Goal: Find specific page/section: Find specific page/section

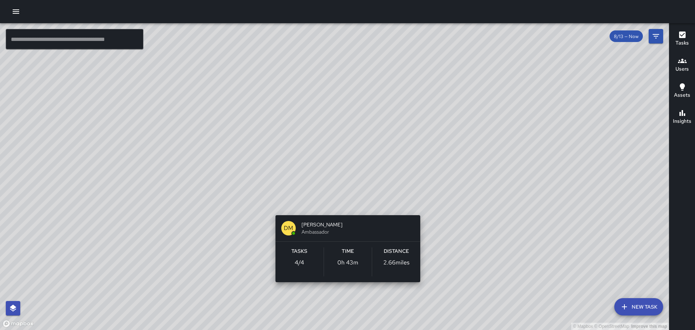
click at [348, 205] on div "© Mapbox © OpenStreetMap Improve this map [PERSON_NAME] Miles Ambassador Tasks …" at bounding box center [334, 176] width 669 height 307
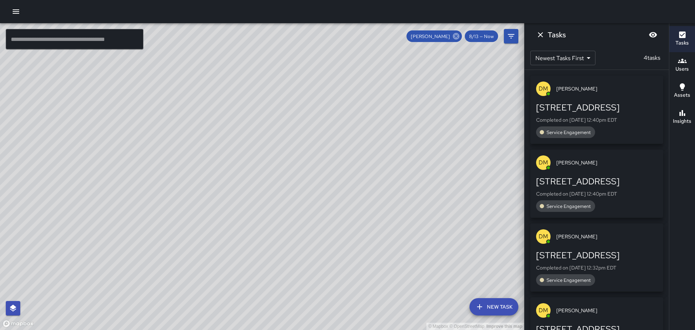
click at [460, 39] on icon at bounding box center [456, 36] width 8 height 8
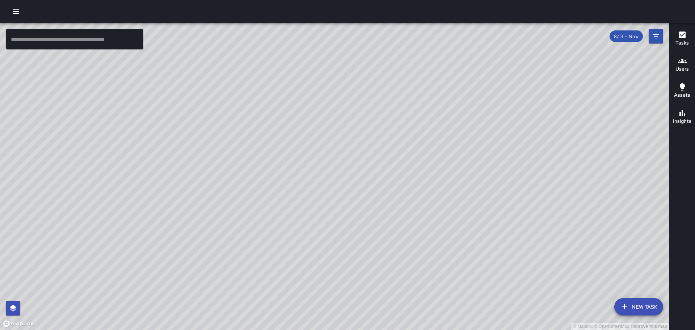
drag, startPoint x: 415, startPoint y: 294, endPoint x: 353, endPoint y: 232, distance: 87.6
click at [353, 232] on div "© Mapbox © OpenStreetMap Improve this map" at bounding box center [334, 176] width 669 height 307
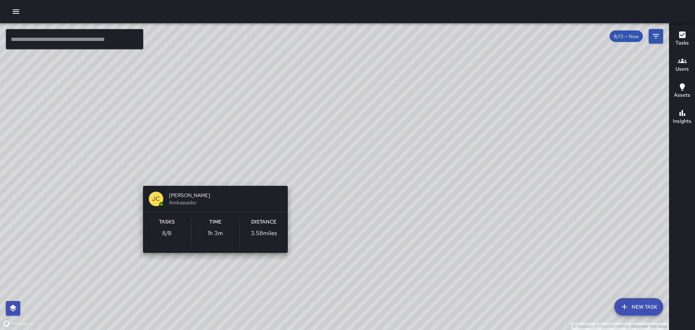
click at [213, 266] on div "© Mapbox © OpenStreetMap Improve this map JC Jesse Champ Ambassador Tasks 8 / 8…" at bounding box center [334, 176] width 669 height 307
